Goal: Task Accomplishment & Management: Use online tool/utility

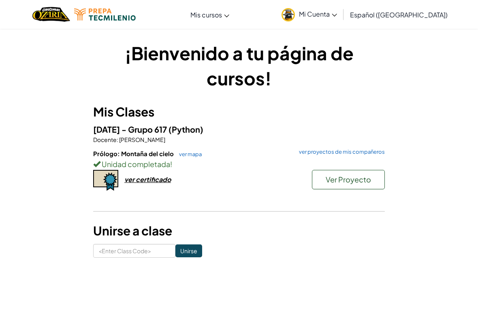
click at [369, 182] on span "Ver Proyecto" at bounding box center [348, 179] width 45 height 9
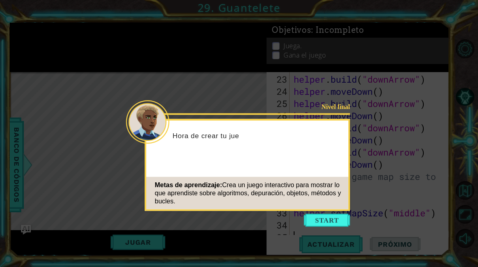
scroll to position [304, 0]
click at [464, 164] on icon at bounding box center [239, 133] width 478 height 267
click at [468, 163] on icon at bounding box center [239, 133] width 478 height 267
click at [332, 218] on button "Start" at bounding box center [327, 220] width 46 height 13
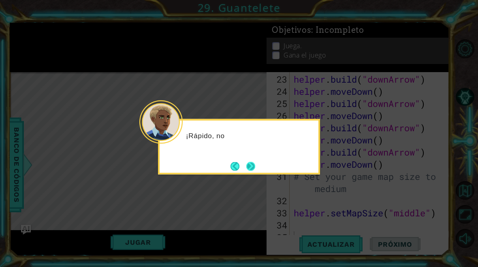
click at [256, 171] on button "Next" at bounding box center [250, 166] width 9 height 9
click at [251, 171] on button "Next" at bounding box center [250, 166] width 9 height 9
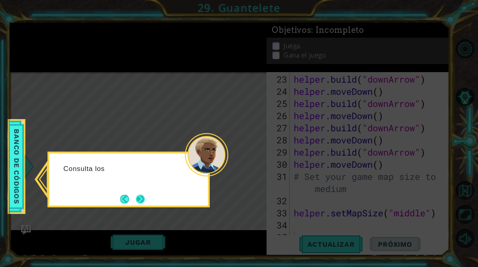
click at [145, 198] on button "Next" at bounding box center [140, 199] width 10 height 10
